Goal: Browse casually

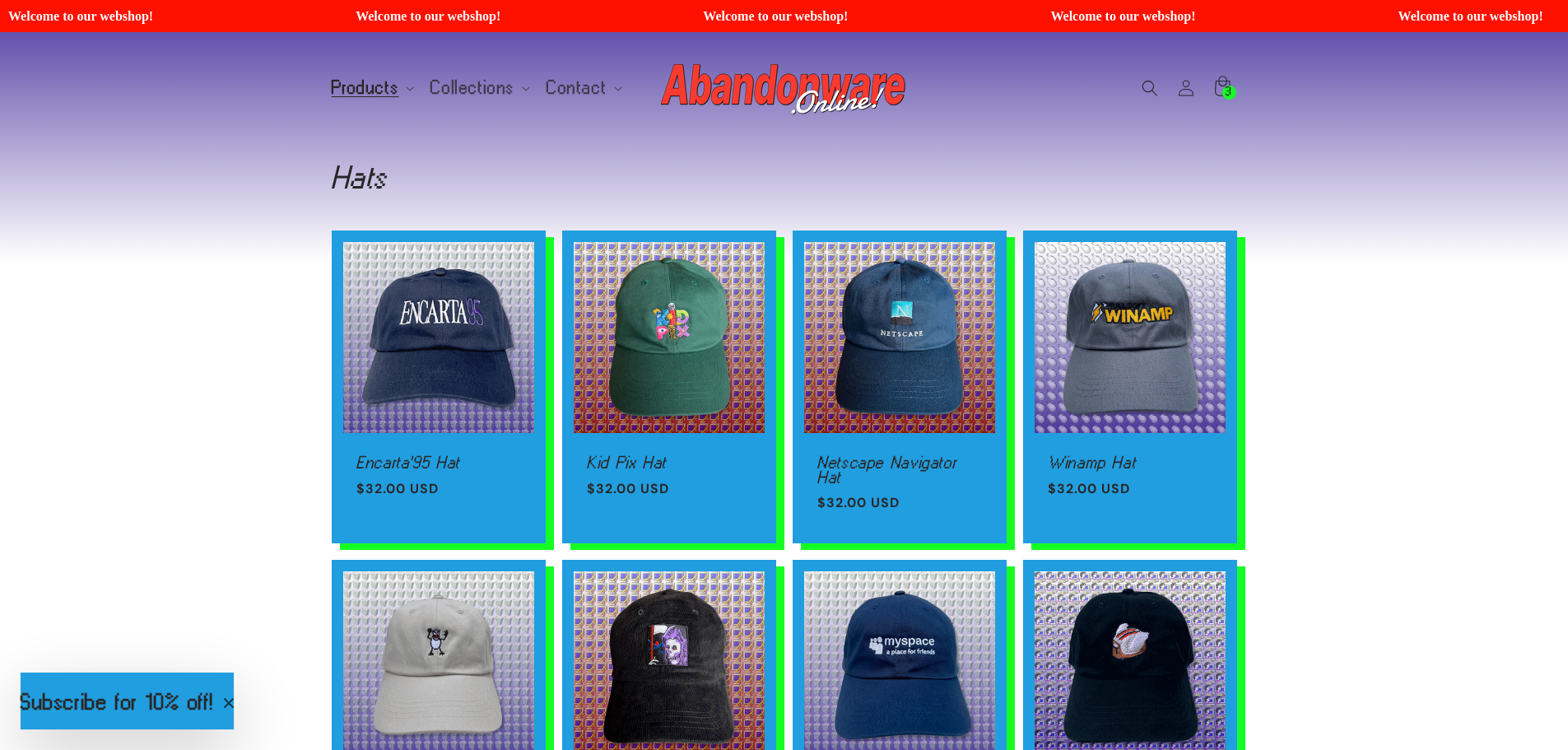
click at [750, 87] on img at bounding box center [784, 88] width 247 height 66
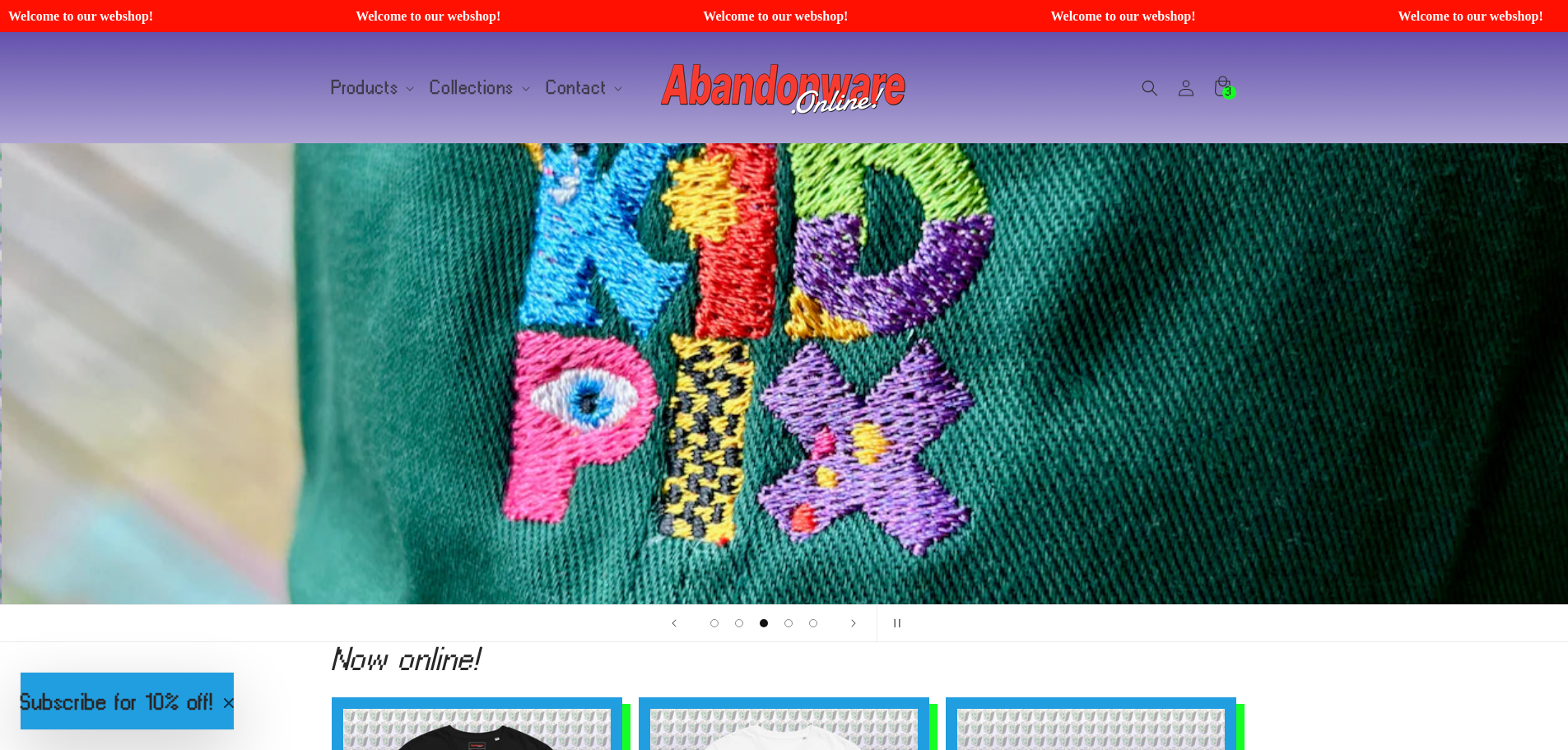
scroll to position [0, 3135]
